Goal: Task Accomplishment & Management: Use online tool/utility

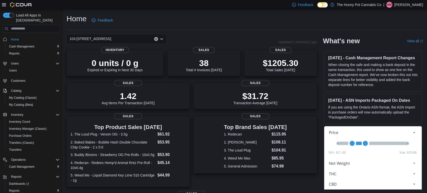
click at [203, 22] on div "Home Feedback" at bounding box center [245, 20] width 356 height 13
click at [30, 45] on span "Cash Management" at bounding box center [21, 47] width 25 height 4
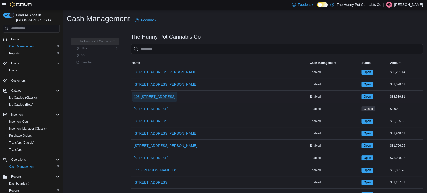
click at [164, 99] on span "103-[STREET_ADDRESS]" at bounding box center [155, 96] width 42 height 5
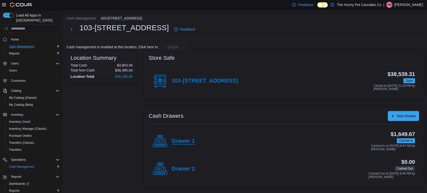
click at [184, 142] on h4 "Drawer 1" at bounding box center [183, 141] width 23 height 7
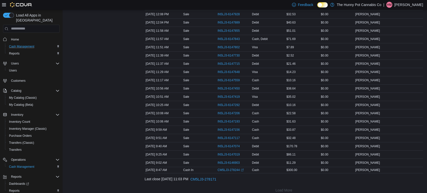
scroll to position [265, 0]
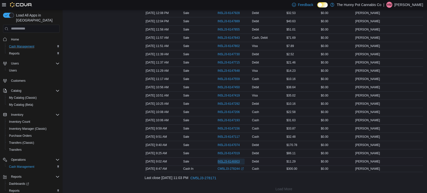
click at [221, 162] on span "IN5LJ3-6146903" at bounding box center [229, 162] width 22 height 4
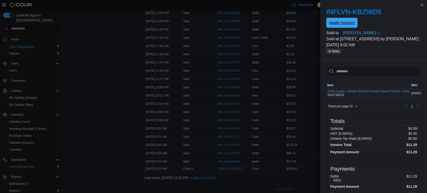
click at [341, 24] on span "Modify Payment" at bounding box center [341, 22] width 25 height 5
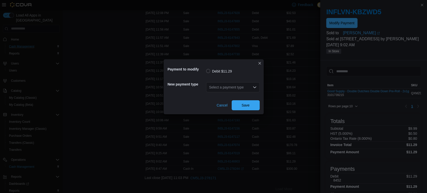
click at [250, 88] on div "Select a payment type" at bounding box center [233, 87] width 54 height 10
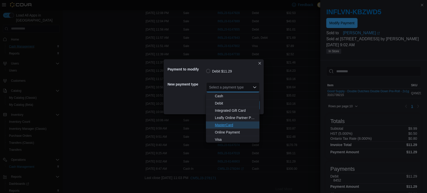
click at [228, 125] on span "MasterCard" at bounding box center [236, 125] width 42 height 5
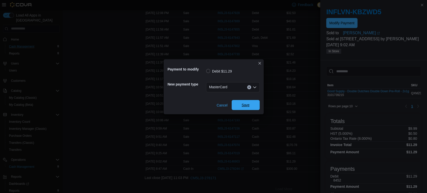
click at [254, 107] on span "Save" at bounding box center [246, 105] width 22 height 10
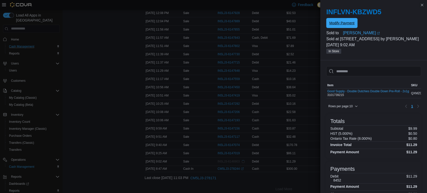
scroll to position [0, 0]
click at [421, 5] on button "Close this dialog" at bounding box center [422, 5] width 6 height 6
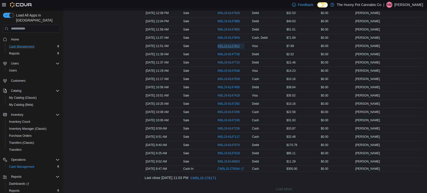
click at [224, 44] on span "IN5LJ3-6147802" at bounding box center [229, 46] width 22 height 4
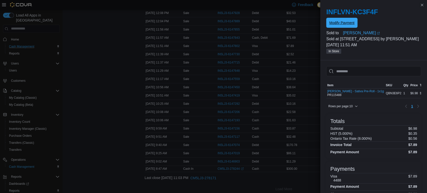
click at [346, 23] on span "Modify Payment" at bounding box center [341, 22] width 25 height 5
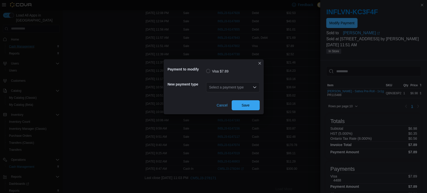
click at [255, 89] on icon "Open list of options" at bounding box center [255, 87] width 4 height 4
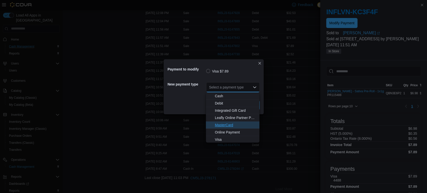
click at [228, 125] on span "MasterCard" at bounding box center [236, 125] width 42 height 5
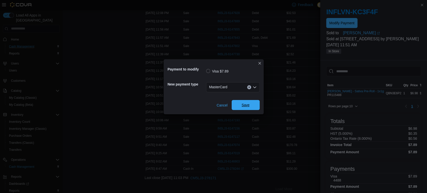
click at [244, 107] on span "Save" at bounding box center [246, 105] width 8 height 5
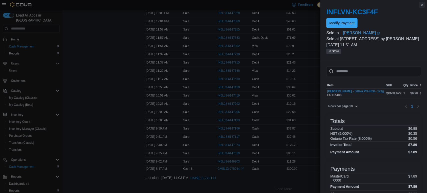
click at [422, 5] on button "Close this dialog" at bounding box center [422, 5] width 6 height 6
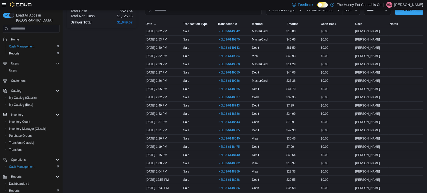
scroll to position [76, 0]
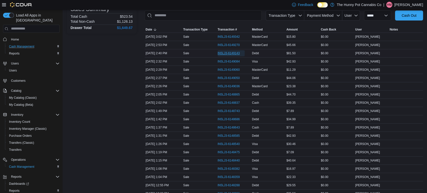
click at [233, 53] on span "IN5LJ3-6149143" at bounding box center [229, 53] width 22 height 4
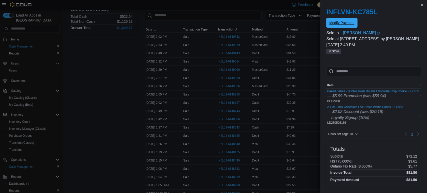
click at [346, 25] on span "Modify Payment" at bounding box center [341, 22] width 25 height 5
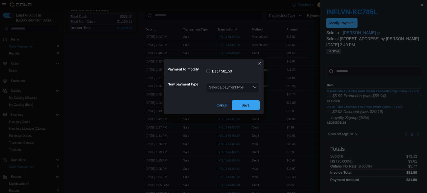
click at [252, 86] on div "Select a payment type" at bounding box center [233, 87] width 54 height 10
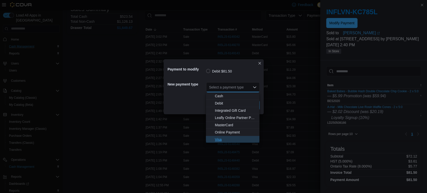
click at [219, 139] on span "Visa" at bounding box center [236, 139] width 42 height 5
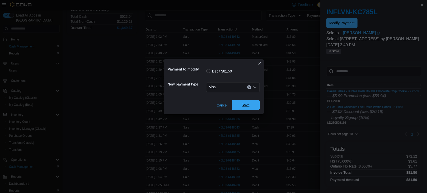
click at [247, 108] on span "Save" at bounding box center [246, 105] width 22 height 10
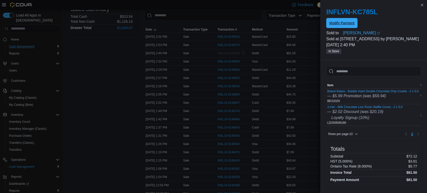
scroll to position [0, 0]
click at [422, 6] on button "Close this dialog" at bounding box center [422, 5] width 6 height 6
